Goal: Navigation & Orientation: Find specific page/section

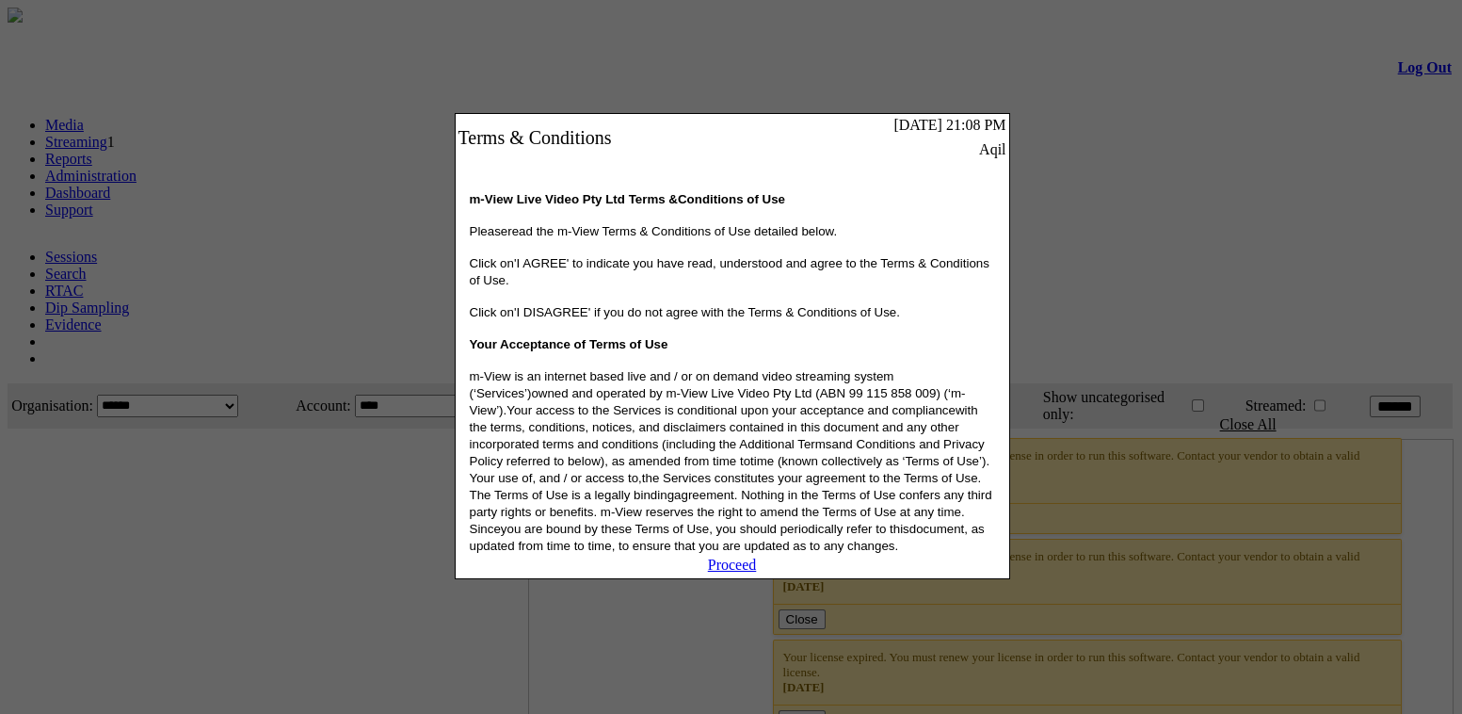
click at [742, 572] on link "Proceed" at bounding box center [732, 564] width 49 height 16
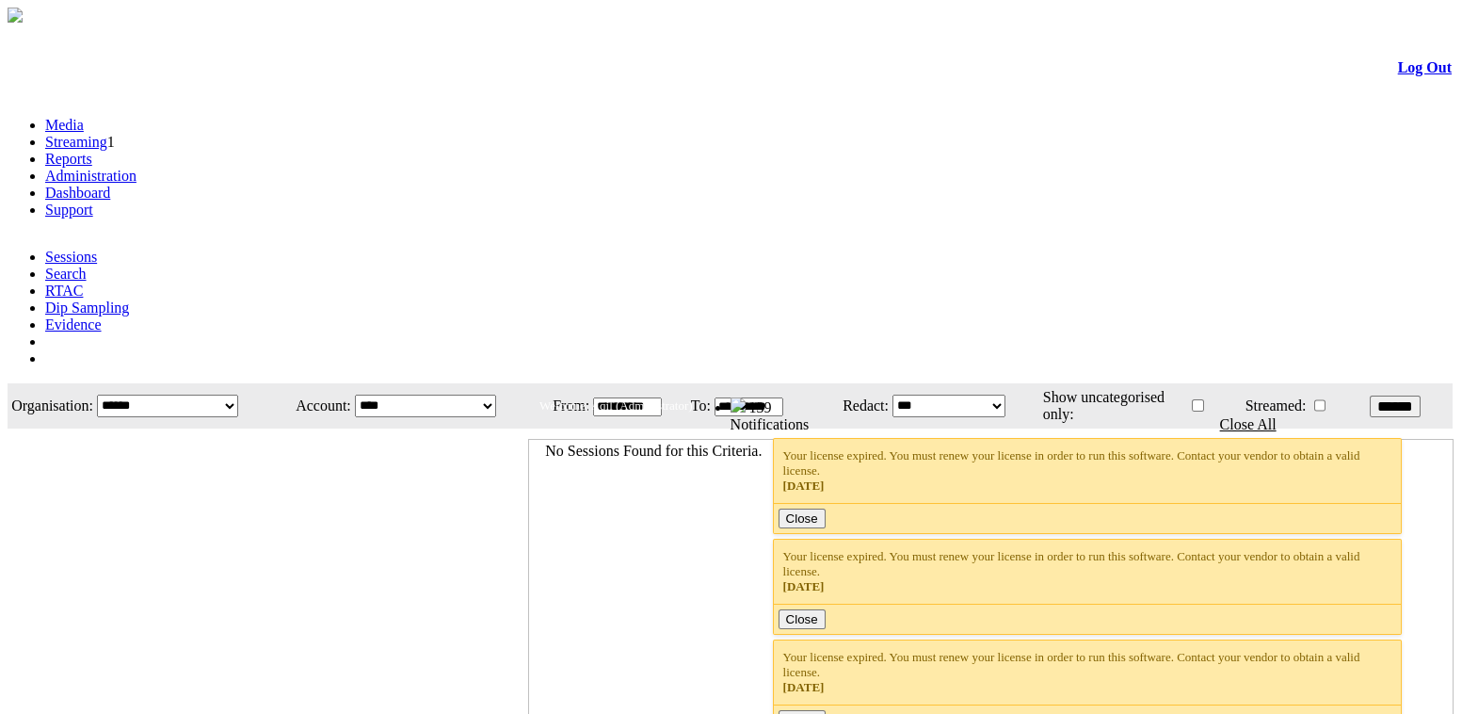
click at [137, 168] on link "Administration" at bounding box center [90, 176] width 91 height 16
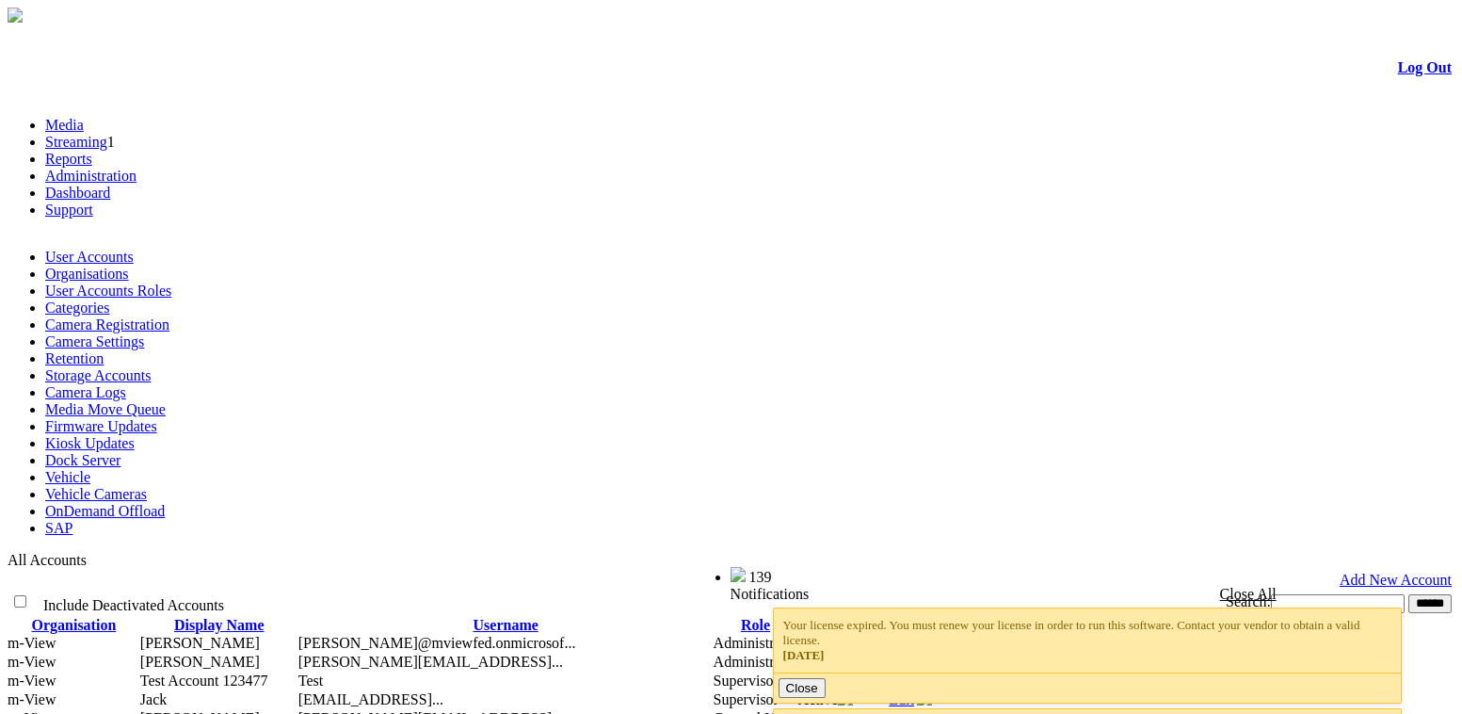
click at [110, 185] on link "Dashboard" at bounding box center [77, 193] width 65 height 16
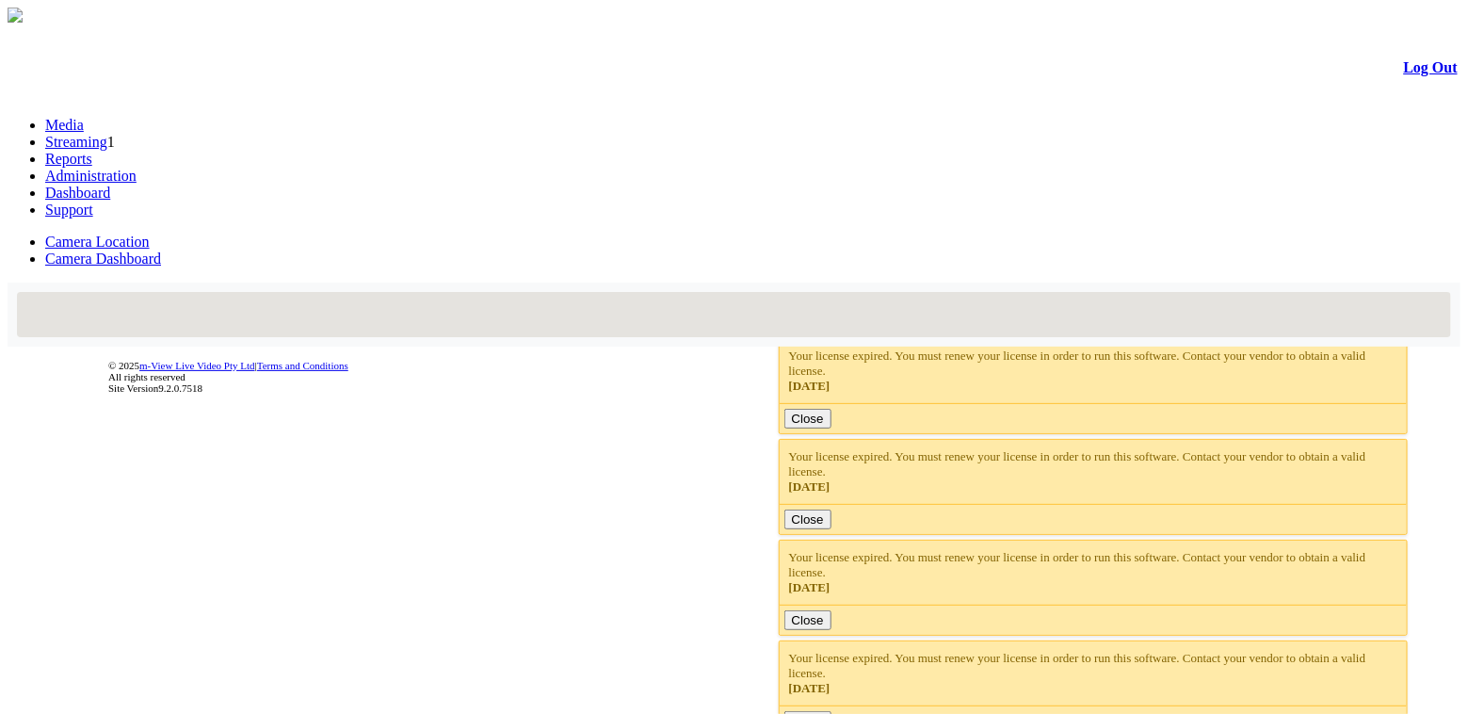
click at [137, 168] on link "Administration" at bounding box center [90, 176] width 91 height 16
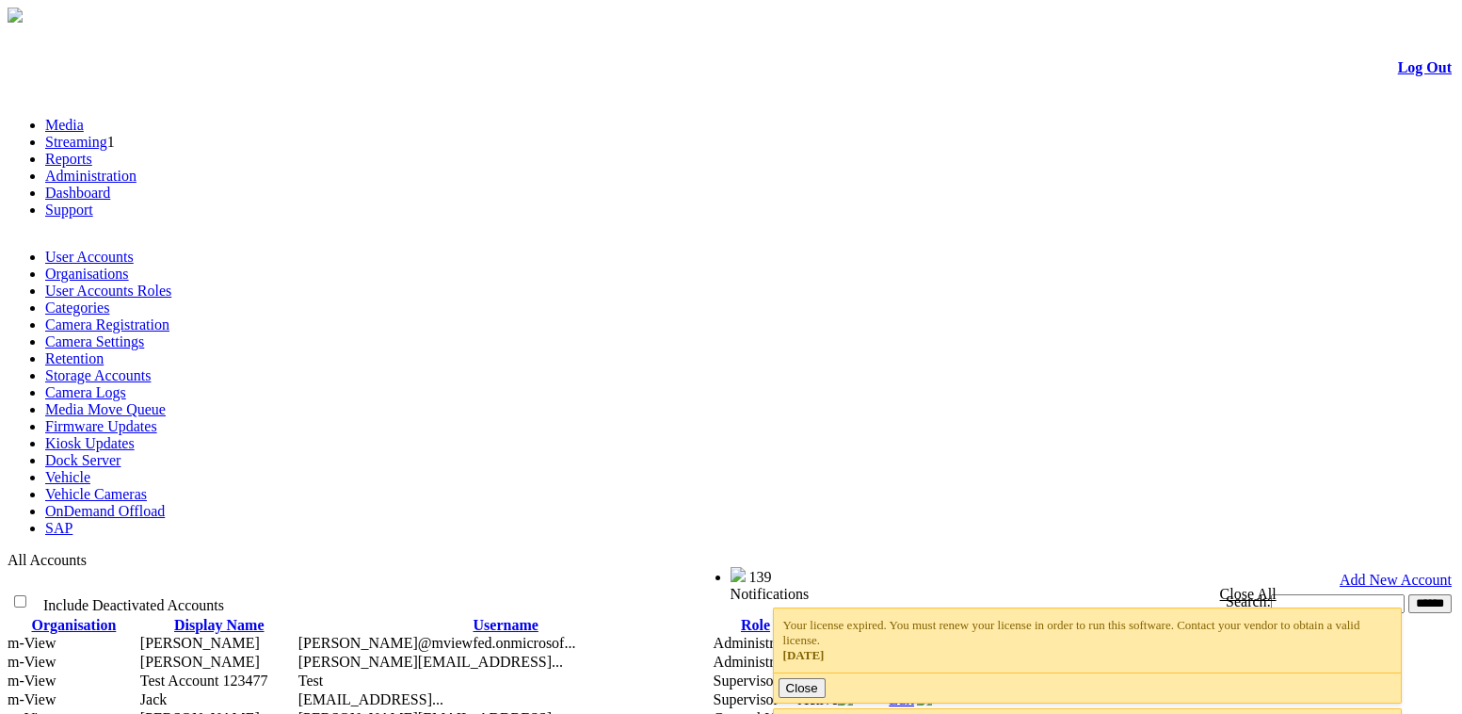
click at [92, 151] on link "Reports" at bounding box center [68, 159] width 47 height 16
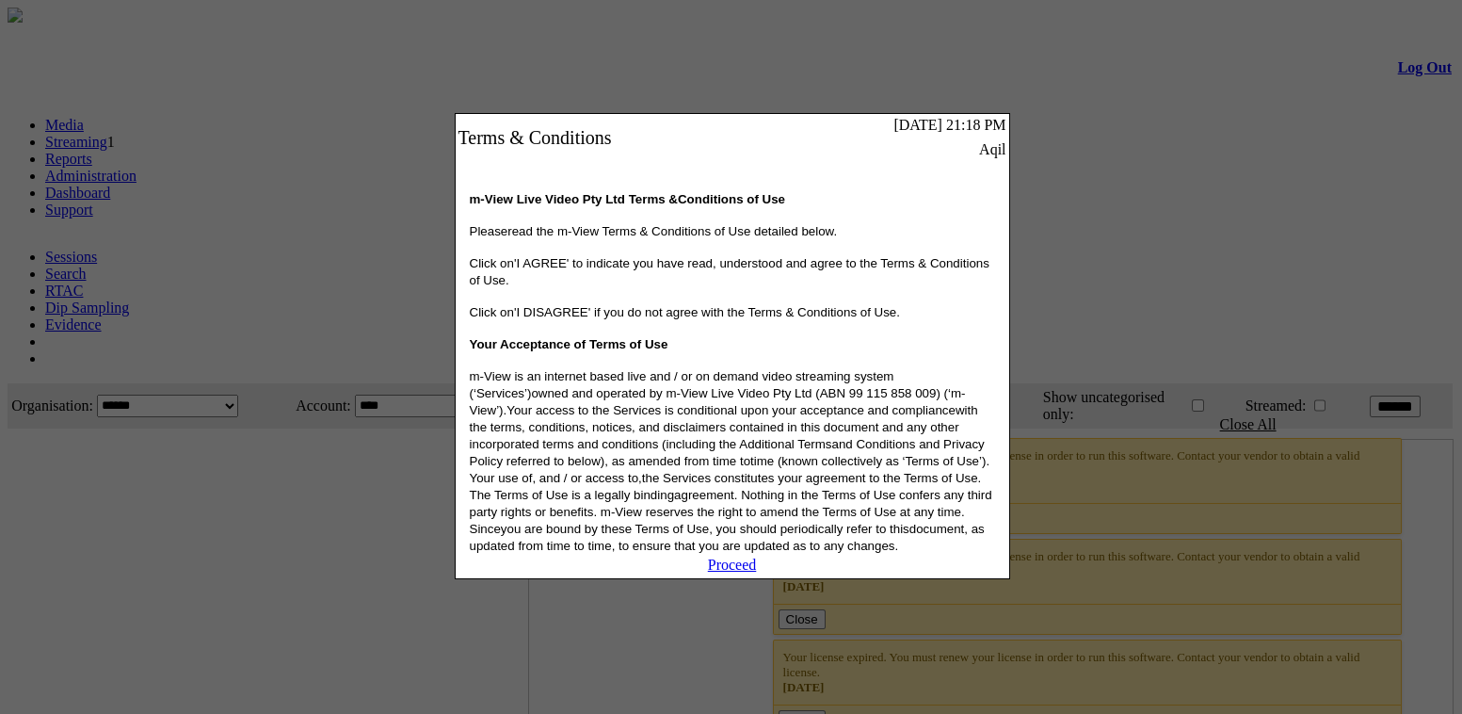
click at [738, 572] on link "Proceed" at bounding box center [732, 564] width 49 height 16
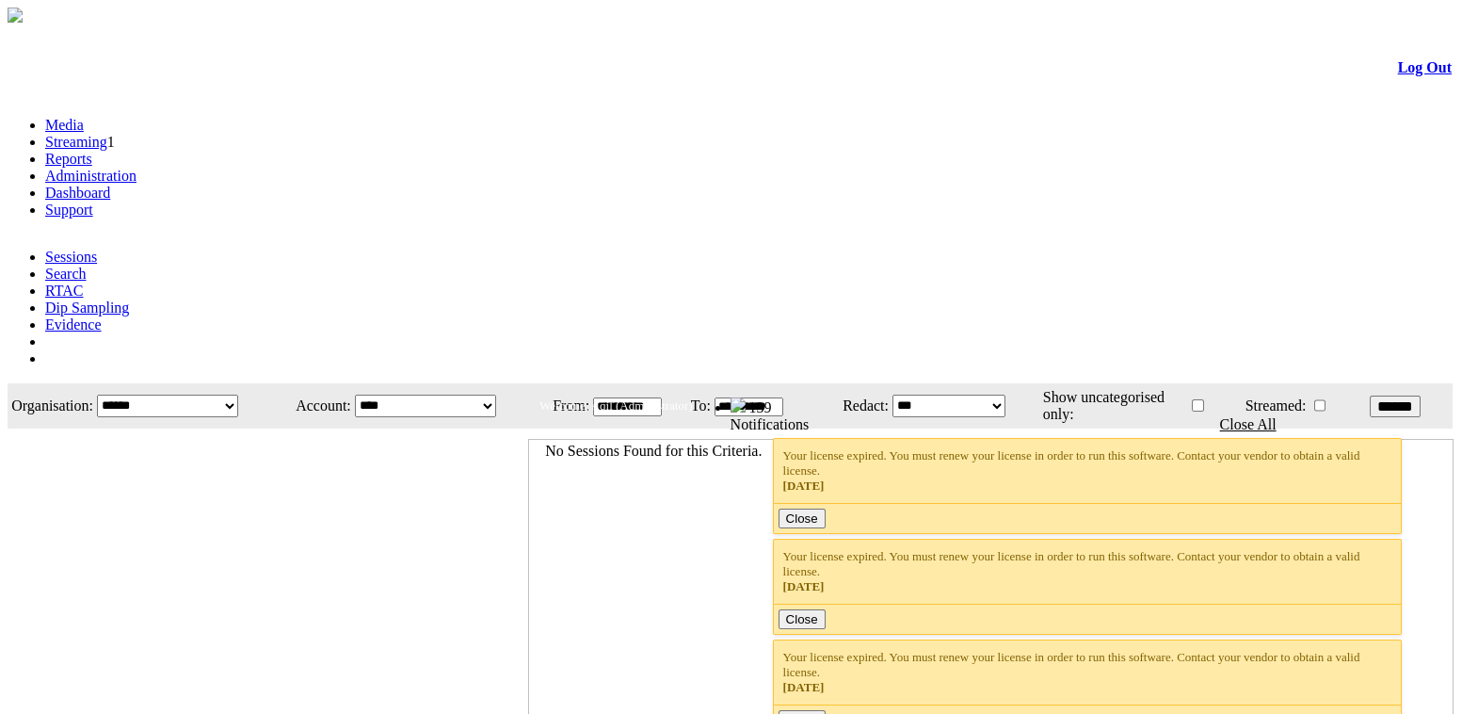
click at [137, 168] on link "Administration" at bounding box center [90, 176] width 91 height 16
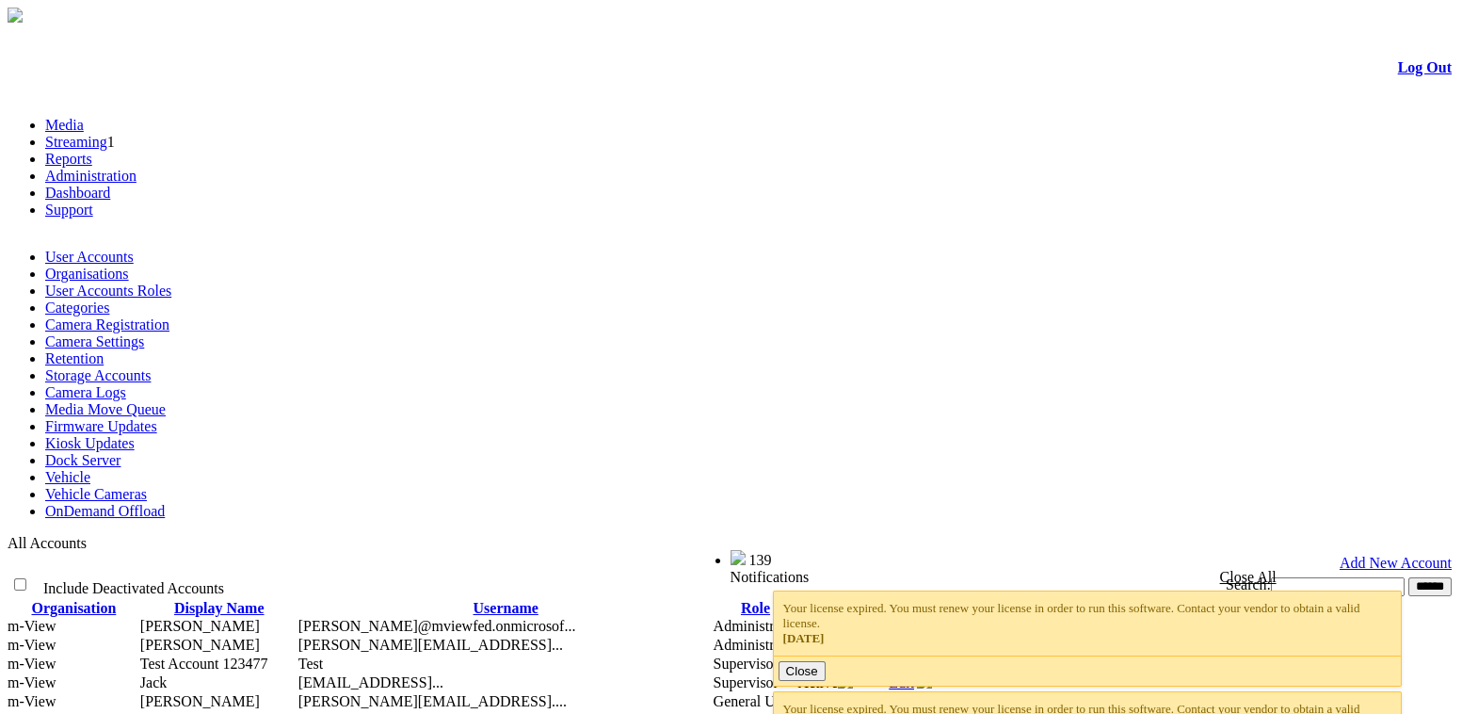
click at [107, 134] on link "Streaming" at bounding box center [76, 142] width 62 height 16
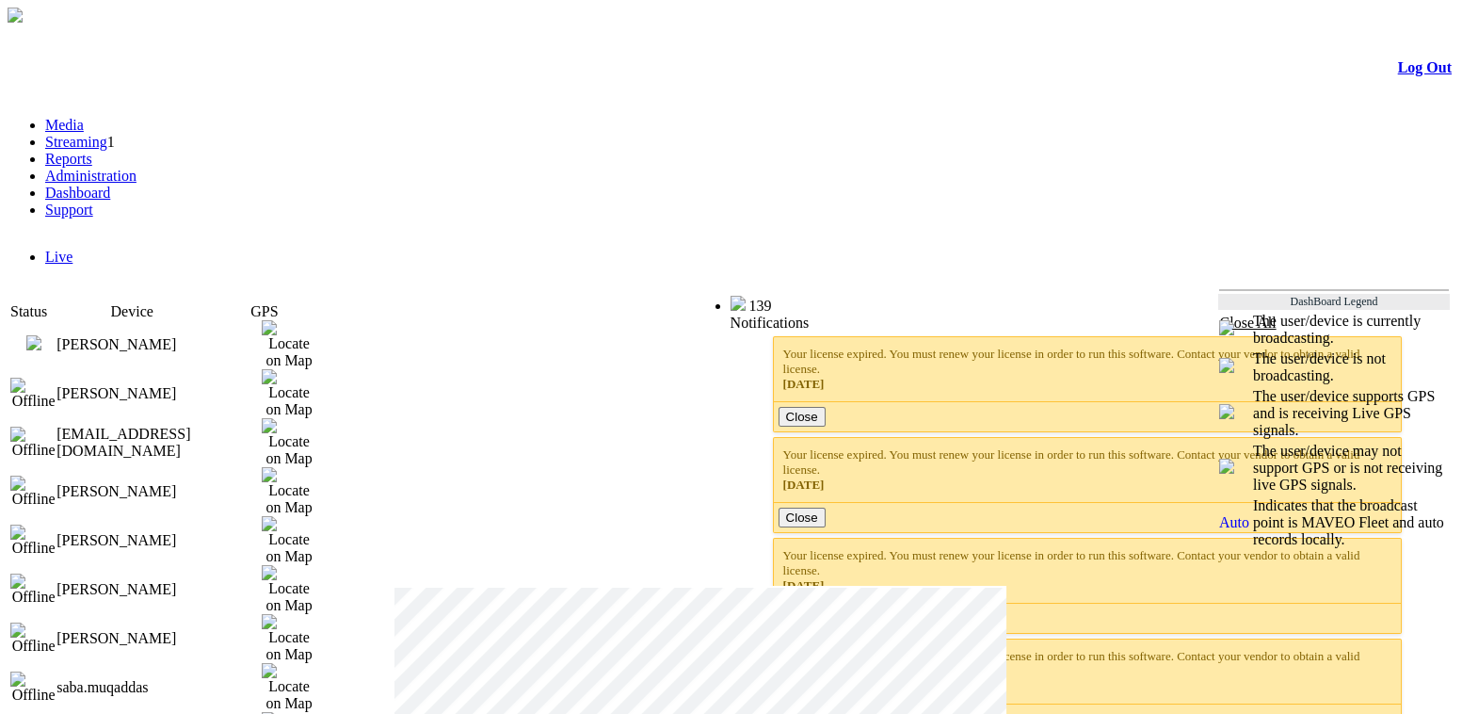
click at [110, 185] on link "Dashboard" at bounding box center [77, 193] width 65 height 16
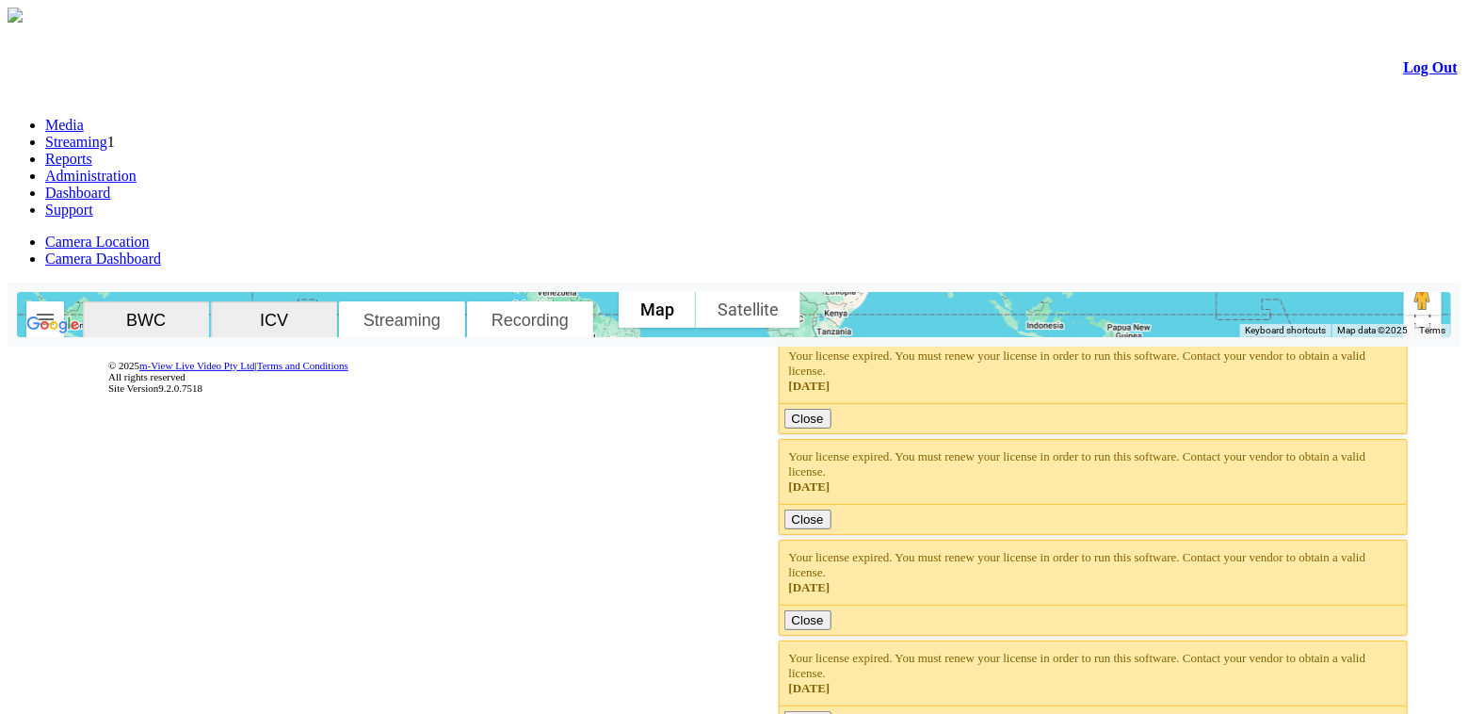
click at [110, 185] on link "Dashboard" at bounding box center [77, 193] width 65 height 16
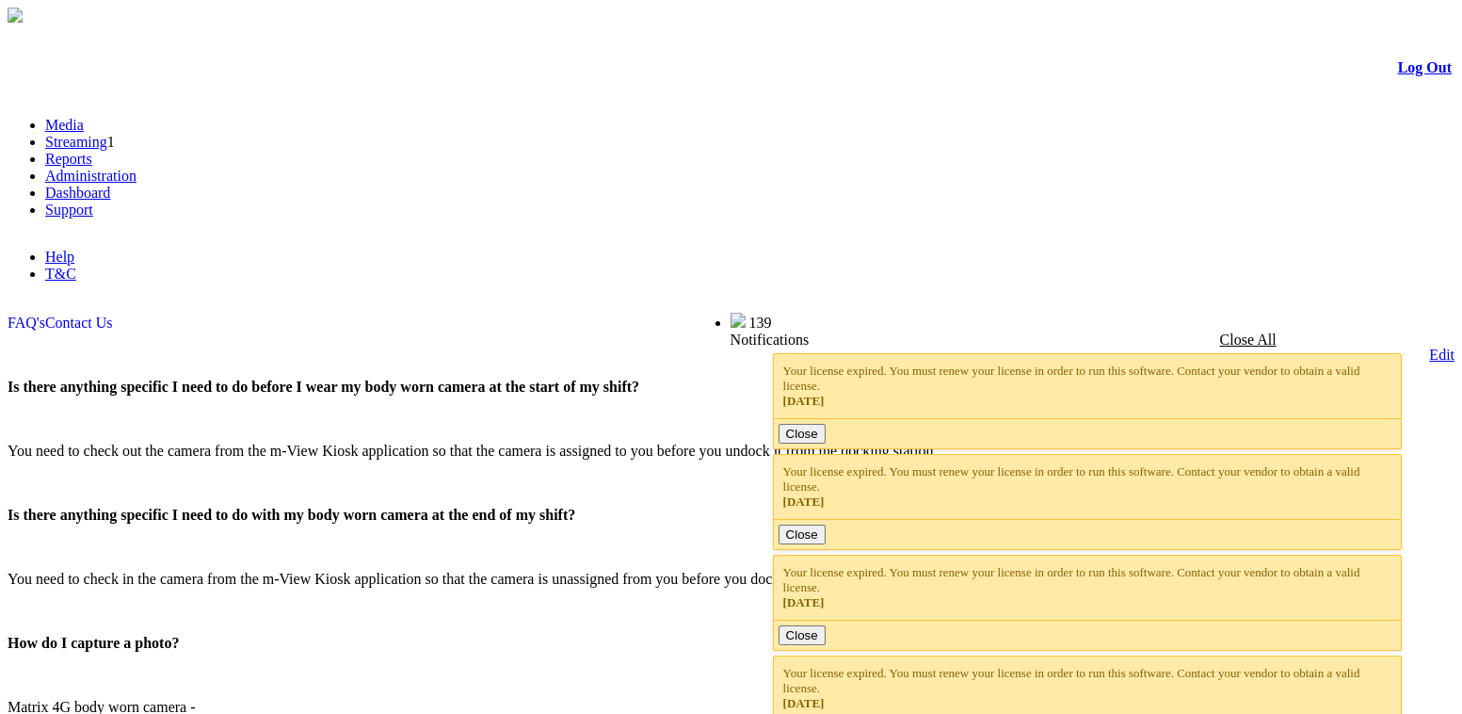
click at [110, 185] on link "Dashboard" at bounding box center [77, 193] width 65 height 16
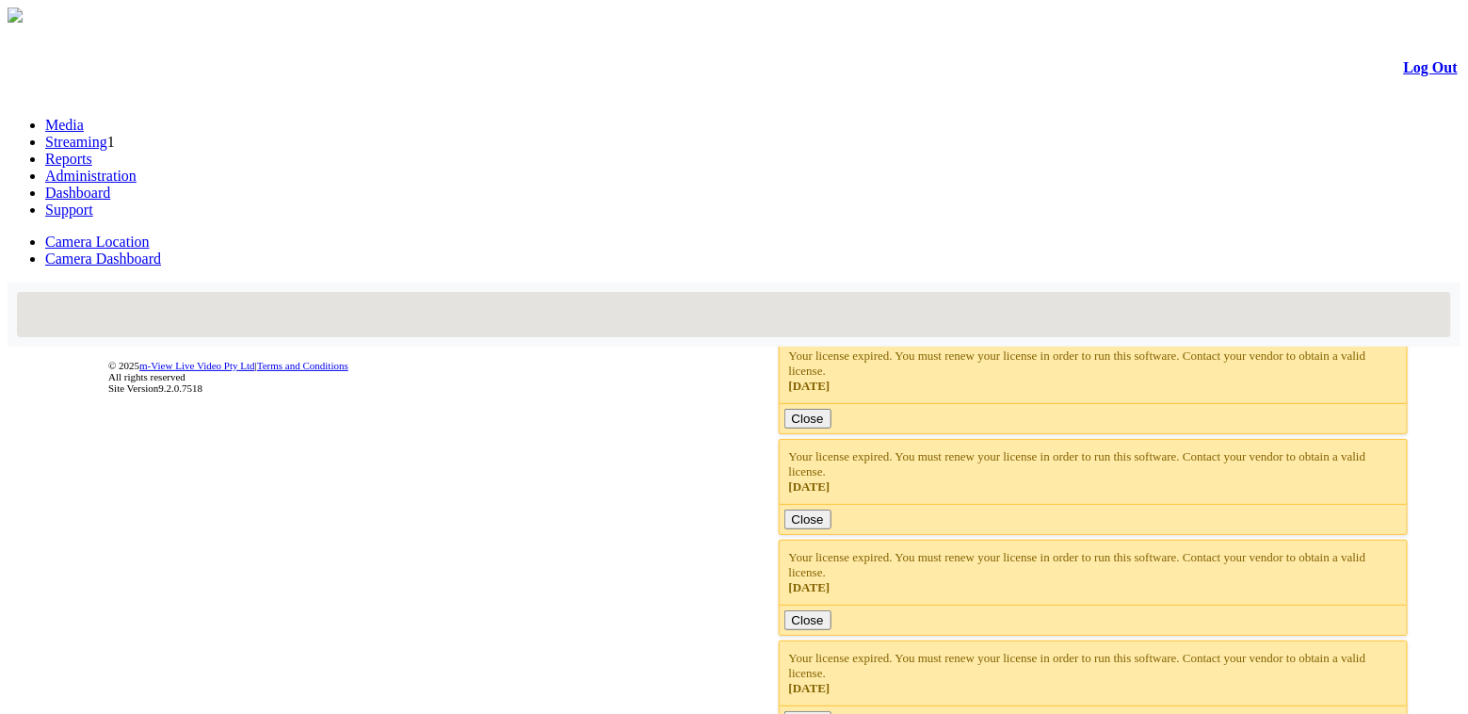
click at [137, 168] on link "Administration" at bounding box center [90, 176] width 91 height 16
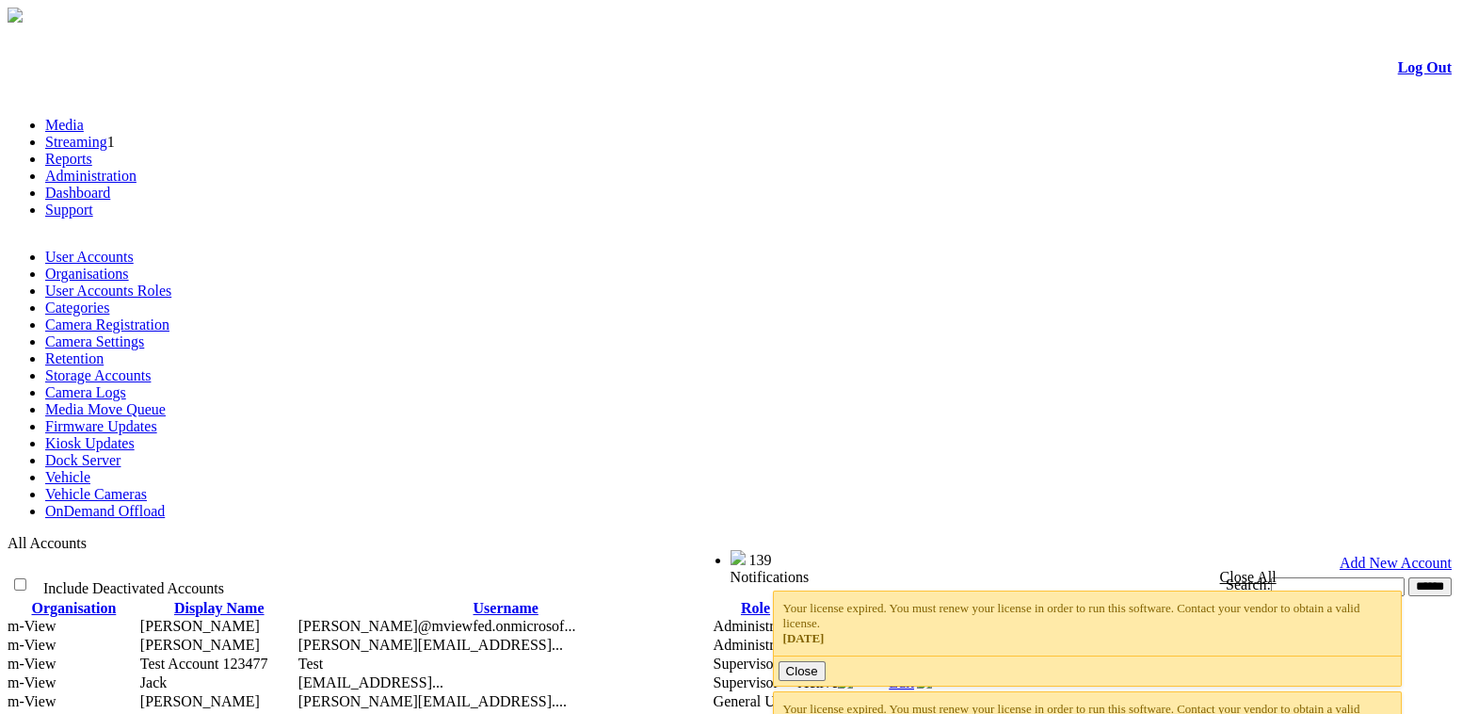
click at [92, 151] on link "Reports" at bounding box center [68, 159] width 47 height 16
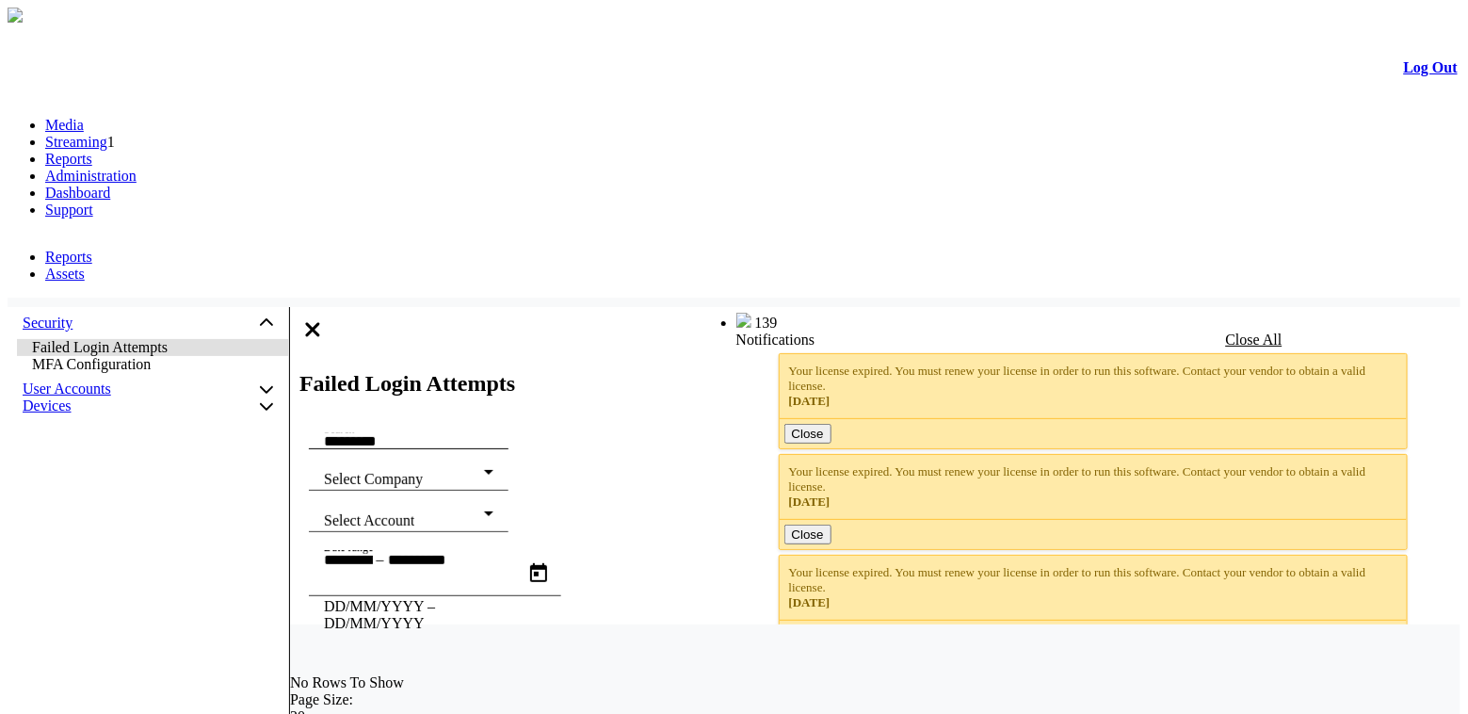
click at [107, 134] on link "Streaming" at bounding box center [76, 142] width 62 height 16
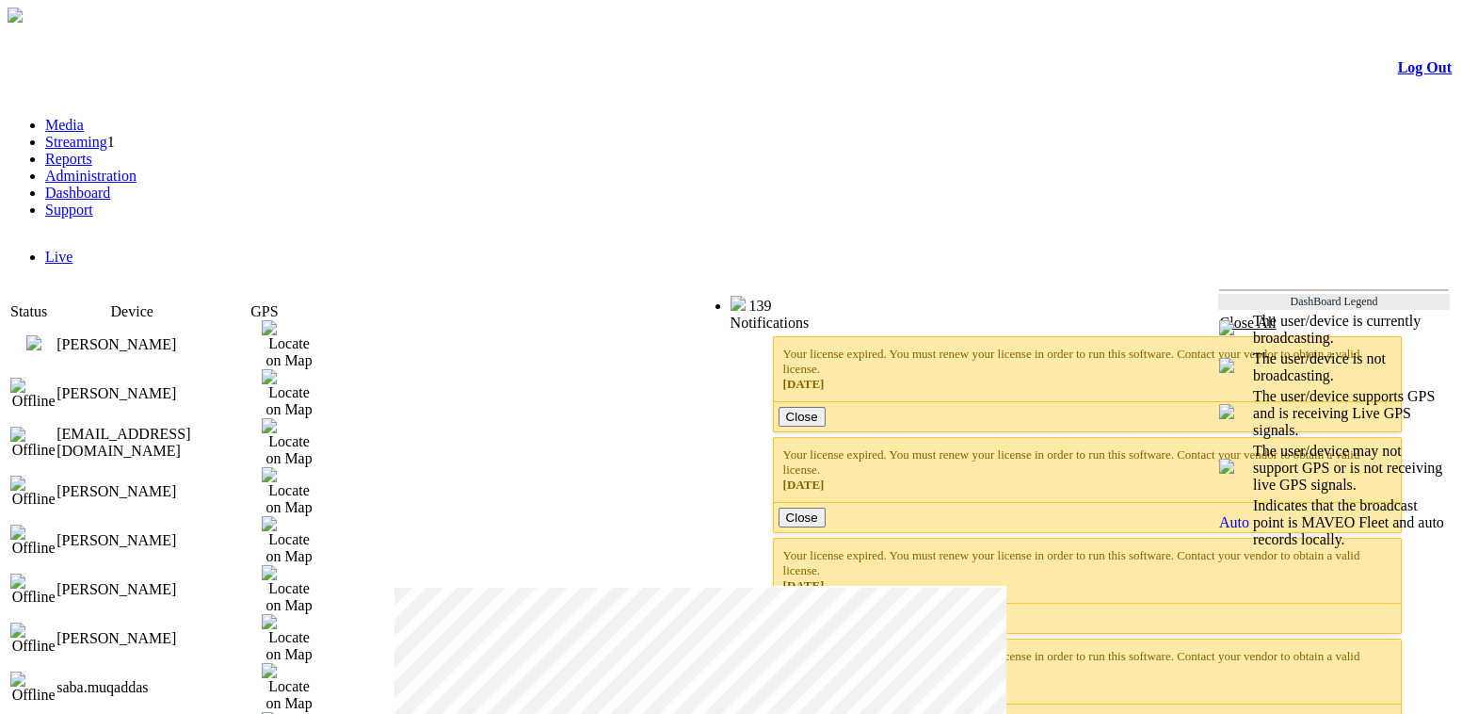
click at [84, 117] on link "Media" at bounding box center [64, 125] width 39 height 16
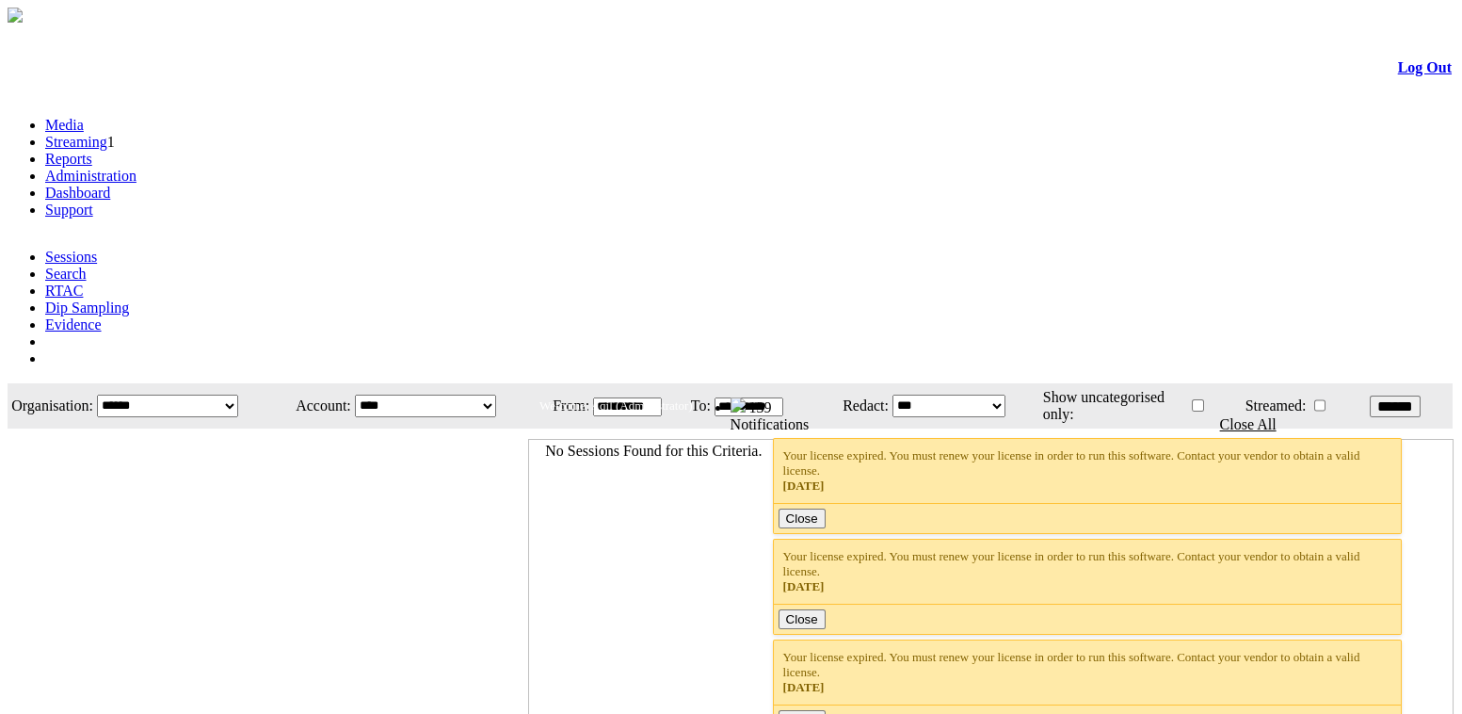
click at [137, 168] on link "Administration" at bounding box center [90, 176] width 91 height 16
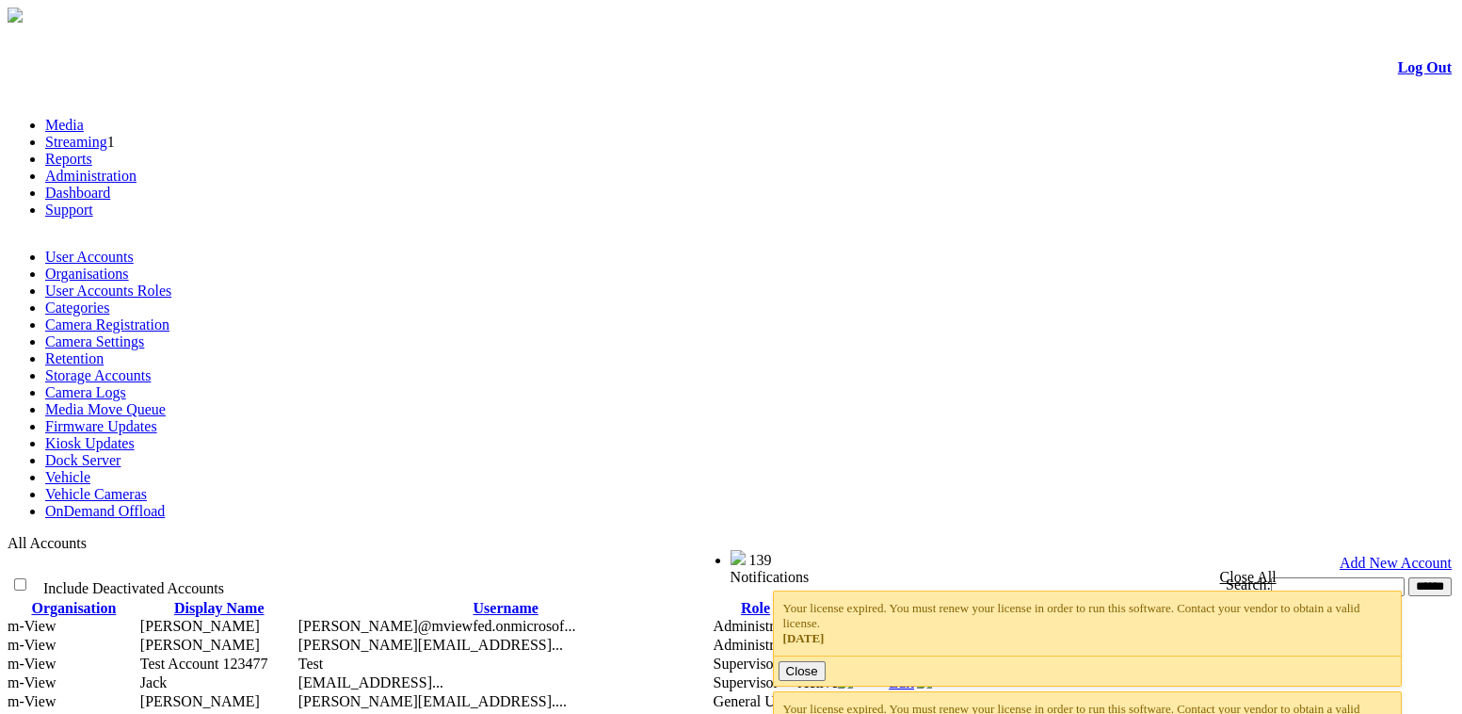
click at [84, 117] on link "Media" at bounding box center [64, 125] width 39 height 16
